Goal: Complete application form

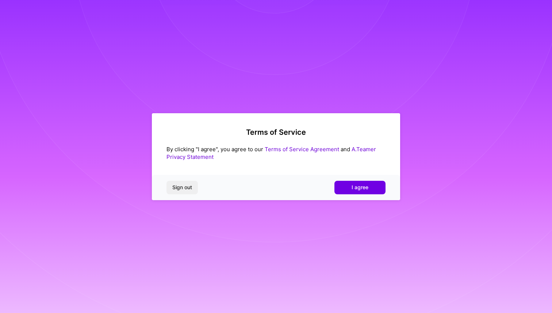
click at [363, 197] on div "Sign out I agree" at bounding box center [276, 187] width 248 height 25
click at [364, 191] on span "I agree" at bounding box center [360, 187] width 17 height 7
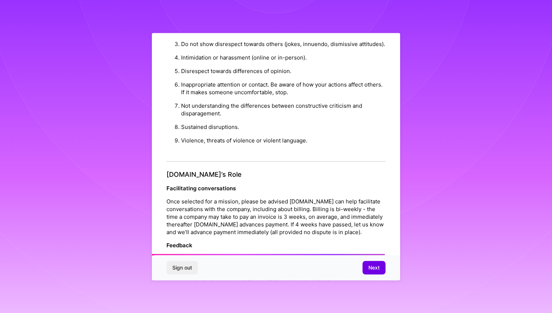
scroll to position [758, 0]
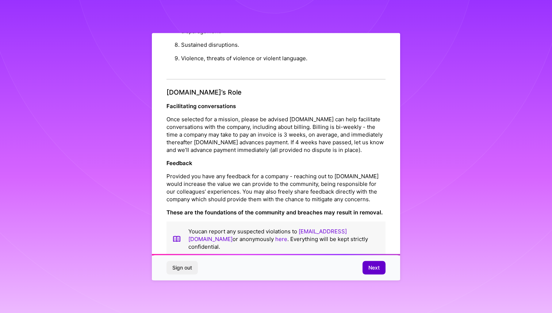
click at [372, 266] on span "Next" at bounding box center [374, 267] width 11 height 7
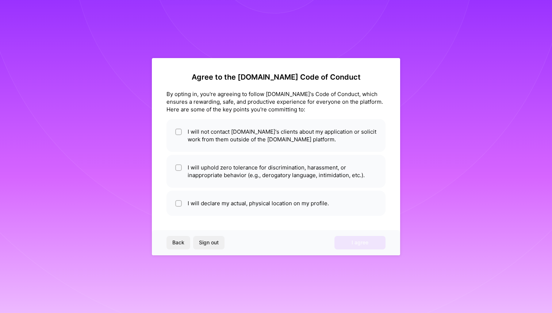
scroll to position [0, 0]
click at [310, 140] on li "I will not contact [DOMAIN_NAME]'s clients about my application or solicit work…" at bounding box center [276, 135] width 219 height 33
checkbox input "true"
click at [308, 171] on li "I will uphold zero tolerance for discrimination, harassment, or inappropriate b…" at bounding box center [276, 171] width 219 height 33
checkbox input "true"
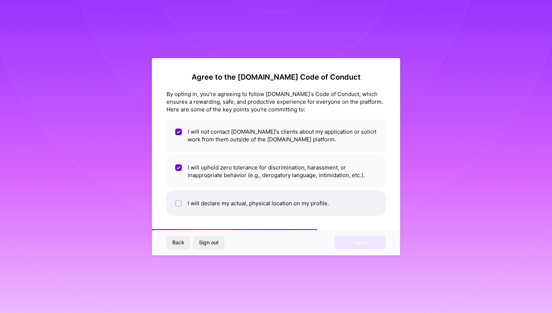
click at [304, 202] on li "I will declare my actual, physical location on my profile." at bounding box center [276, 203] width 219 height 25
checkbox input "true"
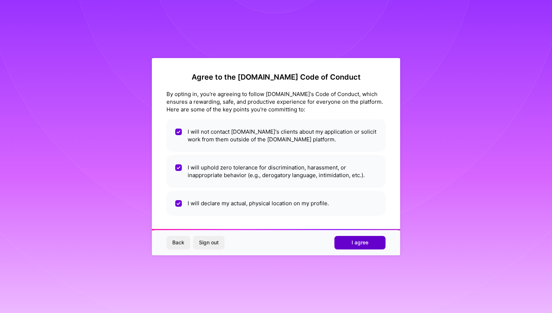
click at [352, 240] on span "I agree" at bounding box center [360, 242] width 17 height 7
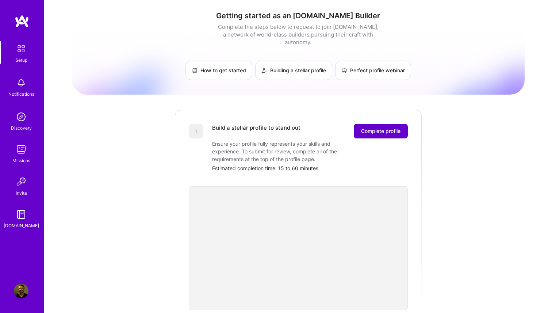
click at [372, 127] on span "Complete profile" at bounding box center [380, 130] width 39 height 7
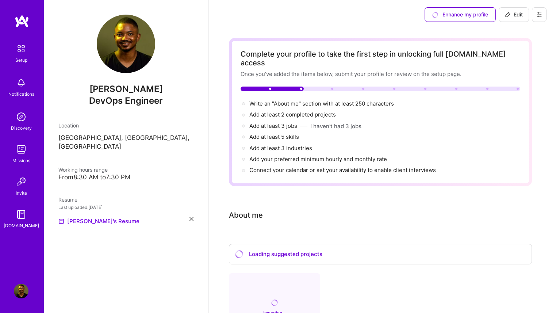
click at [339, 144] on div "Add at least 3 industries →" at bounding box center [381, 148] width 280 height 8
select select "US"
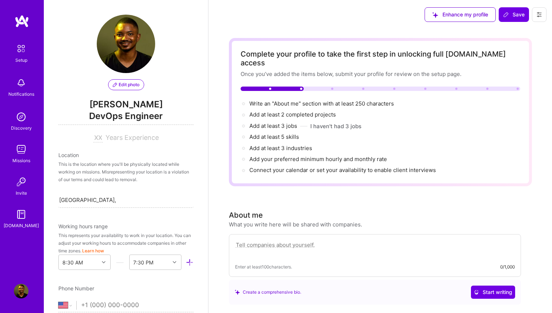
scroll to position [271, 0]
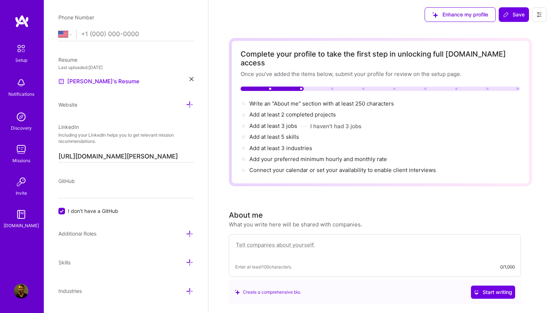
click at [126, 26] on input "tel" at bounding box center [137, 34] width 113 height 21
click at [74, 34] on select "[GEOGRAPHIC_DATA] [GEOGRAPHIC_DATA] [GEOGRAPHIC_DATA] [GEOGRAPHIC_DATA] [US_STA…" at bounding box center [67, 34] width 18 height 9
select select "NG"
click at [58, 30] on select "[GEOGRAPHIC_DATA] [GEOGRAPHIC_DATA] [GEOGRAPHIC_DATA] [GEOGRAPHIC_DATA] [US_STA…" at bounding box center [67, 34] width 18 height 9
click at [110, 37] on input "tel" at bounding box center [137, 34] width 113 height 21
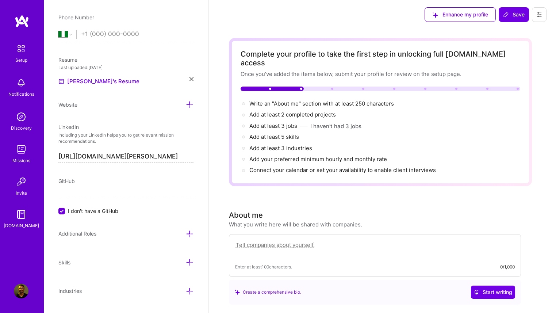
type input "[PHONE_NUMBER]"
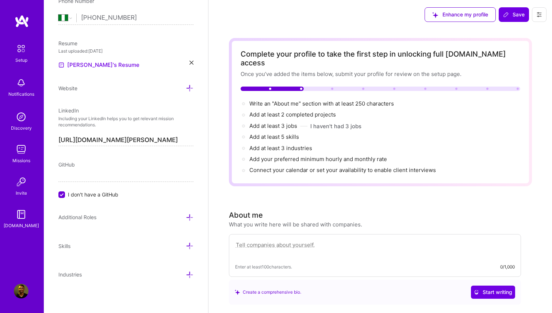
click at [161, 221] on div "Additional Roles" at bounding box center [125, 217] width 135 height 8
click at [182, 214] on div "Additional Roles" at bounding box center [125, 217] width 135 height 8
click at [283, 155] on div "Add your preferred minimum hourly and monthly rate →" at bounding box center [319, 159] width 138 height 8
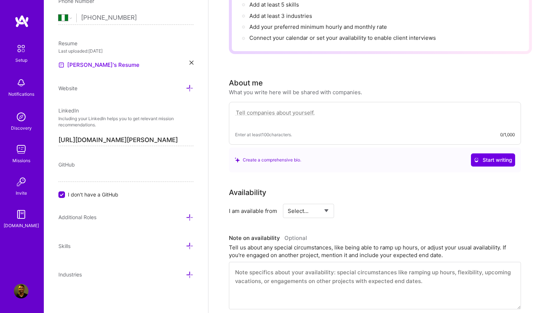
scroll to position [0, 0]
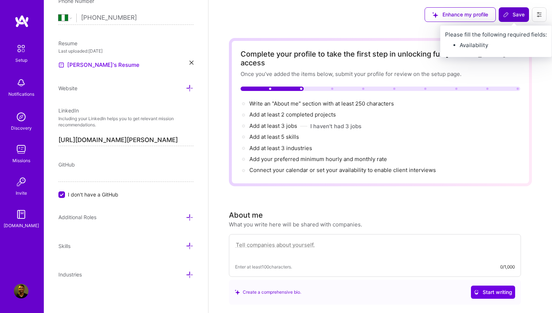
click at [514, 11] on span "Save" at bounding box center [514, 14] width 22 height 7
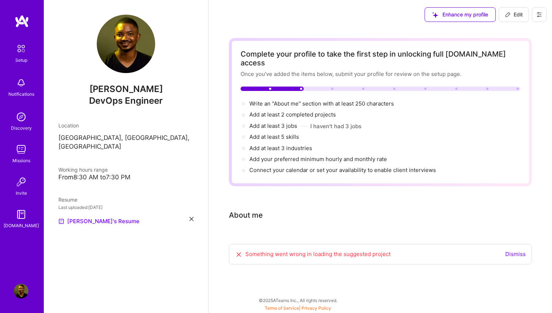
click at [21, 53] on img at bounding box center [21, 48] width 15 height 15
